Goal: Task Accomplishment & Management: Complete application form

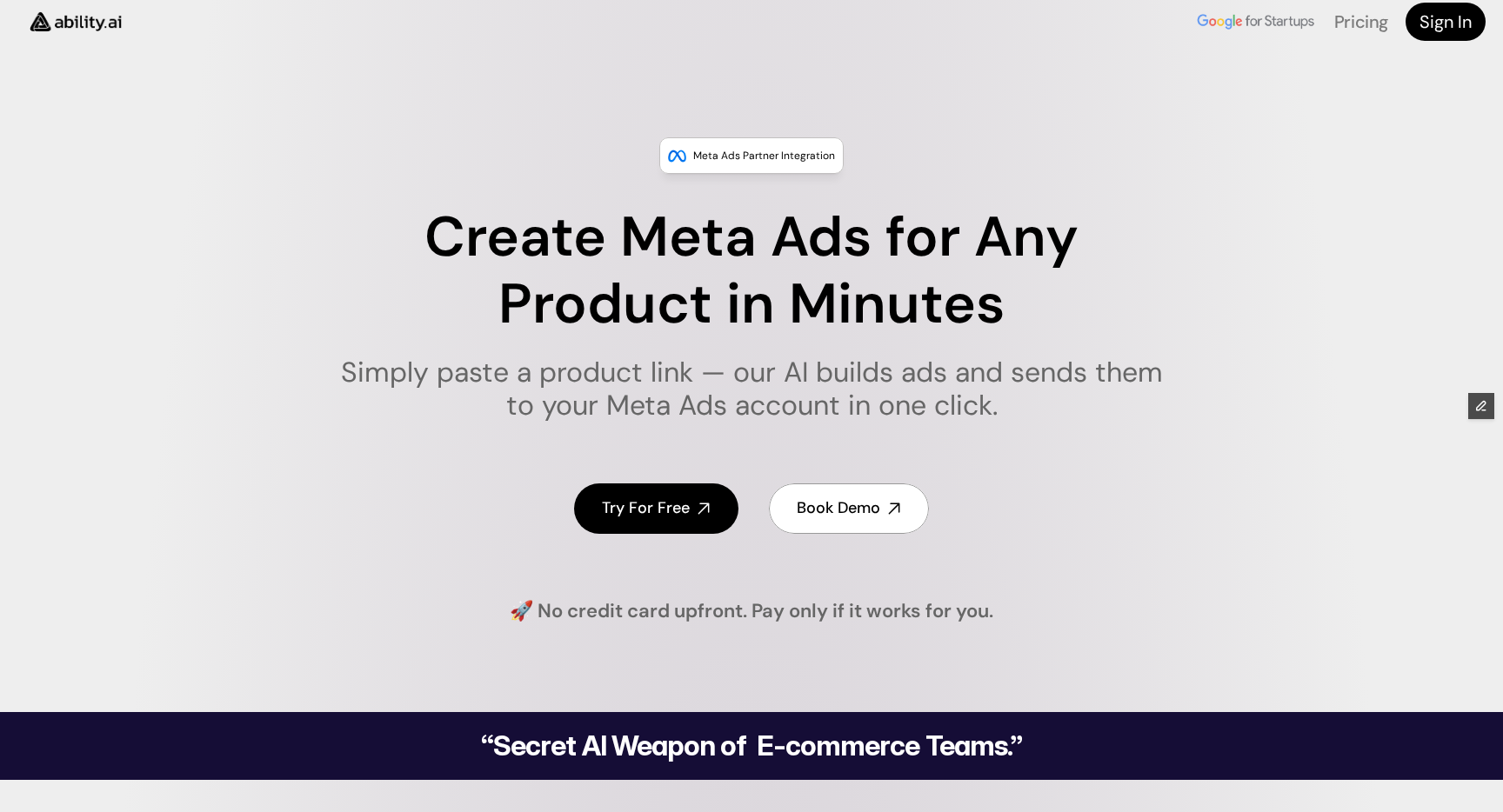
scroll to position [4, 0]
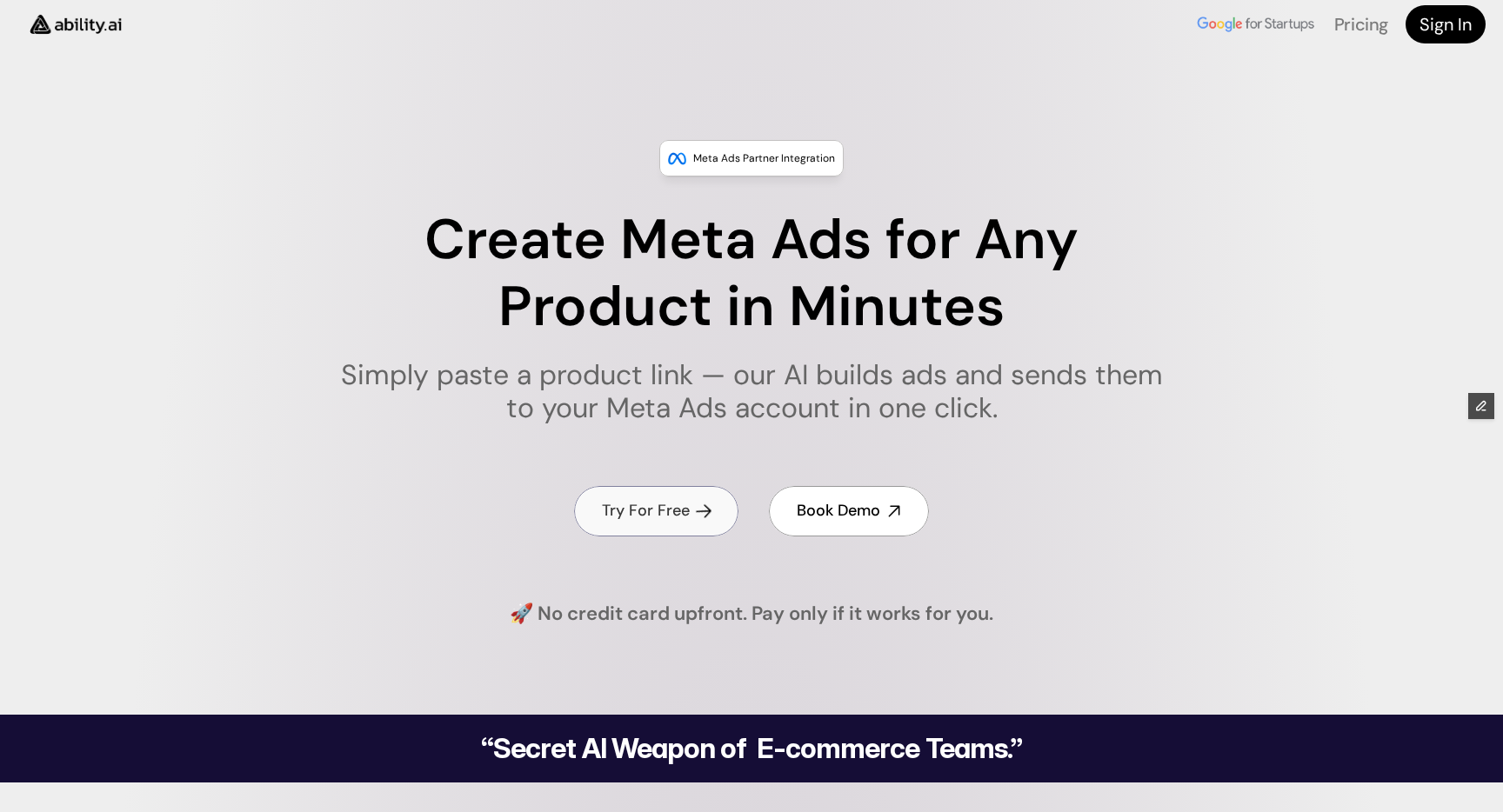
click at [667, 514] on h4 "Try For Free" at bounding box center [646, 510] width 88 height 21
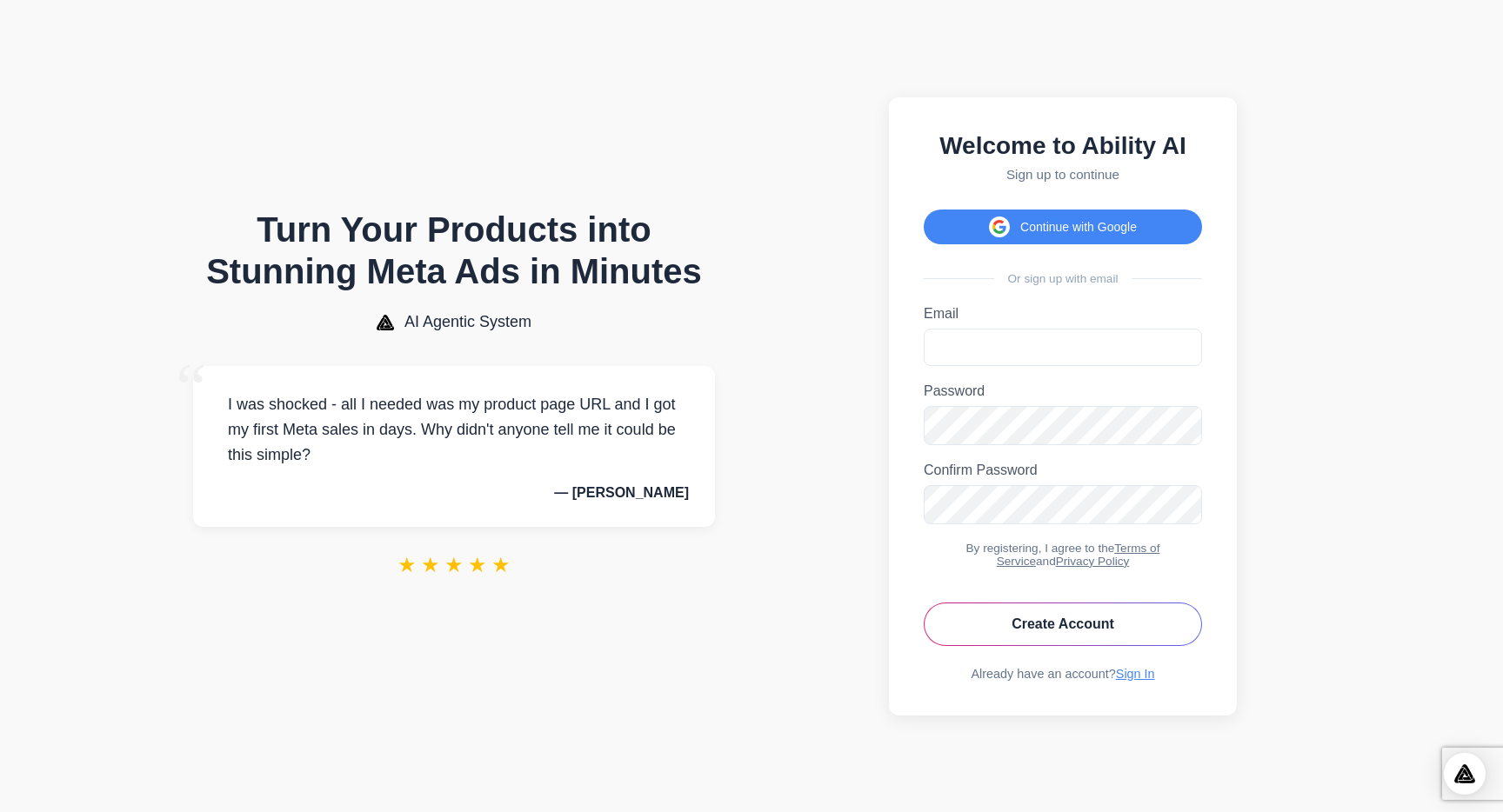
drag, startPoint x: 584, startPoint y: 494, endPoint x: 722, endPoint y: 495, distance: 138.0
click at [720, 495] on section "Turn Your Products into Stunning Meta Ads in Minutes AI Agentic System “ I was …" at bounding box center [454, 406] width 623 height 777
click at [707, 496] on div "“ I was shocked - all I needed was my product page URL and I got my first Meta …" at bounding box center [454, 446] width 522 height 160
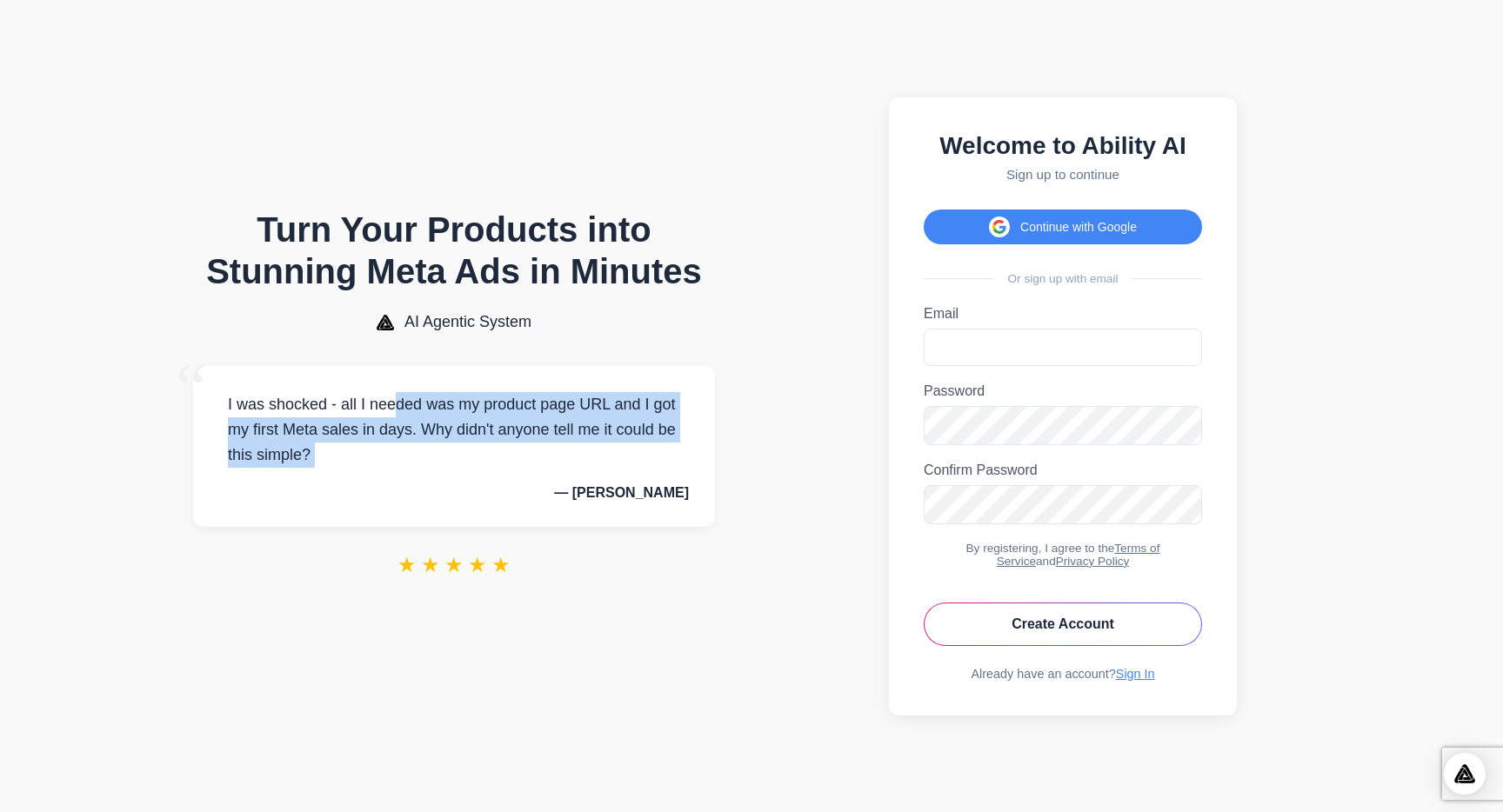
drag, startPoint x: 227, startPoint y: 404, endPoint x: 407, endPoint y: 499, distance: 203.5
click at [407, 499] on div "“ I was shocked - all I needed was my product page URL and I got my first Meta …" at bounding box center [454, 446] width 522 height 160
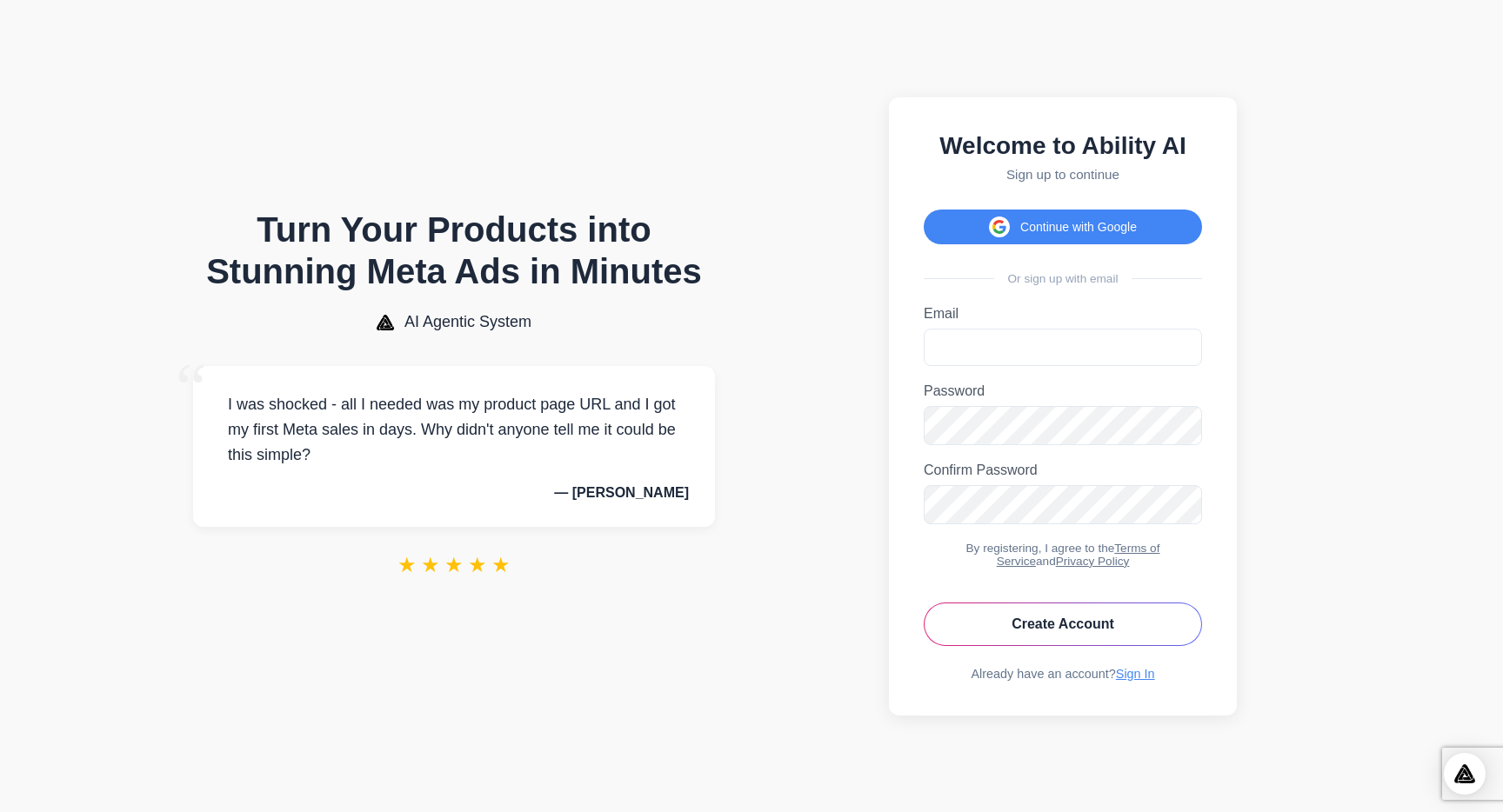
click at [325, 474] on div "“ I was shocked - all I needed was my product page URL and I got my first Meta …" at bounding box center [454, 446] width 522 height 160
